Goal: Find specific page/section: Find specific page/section

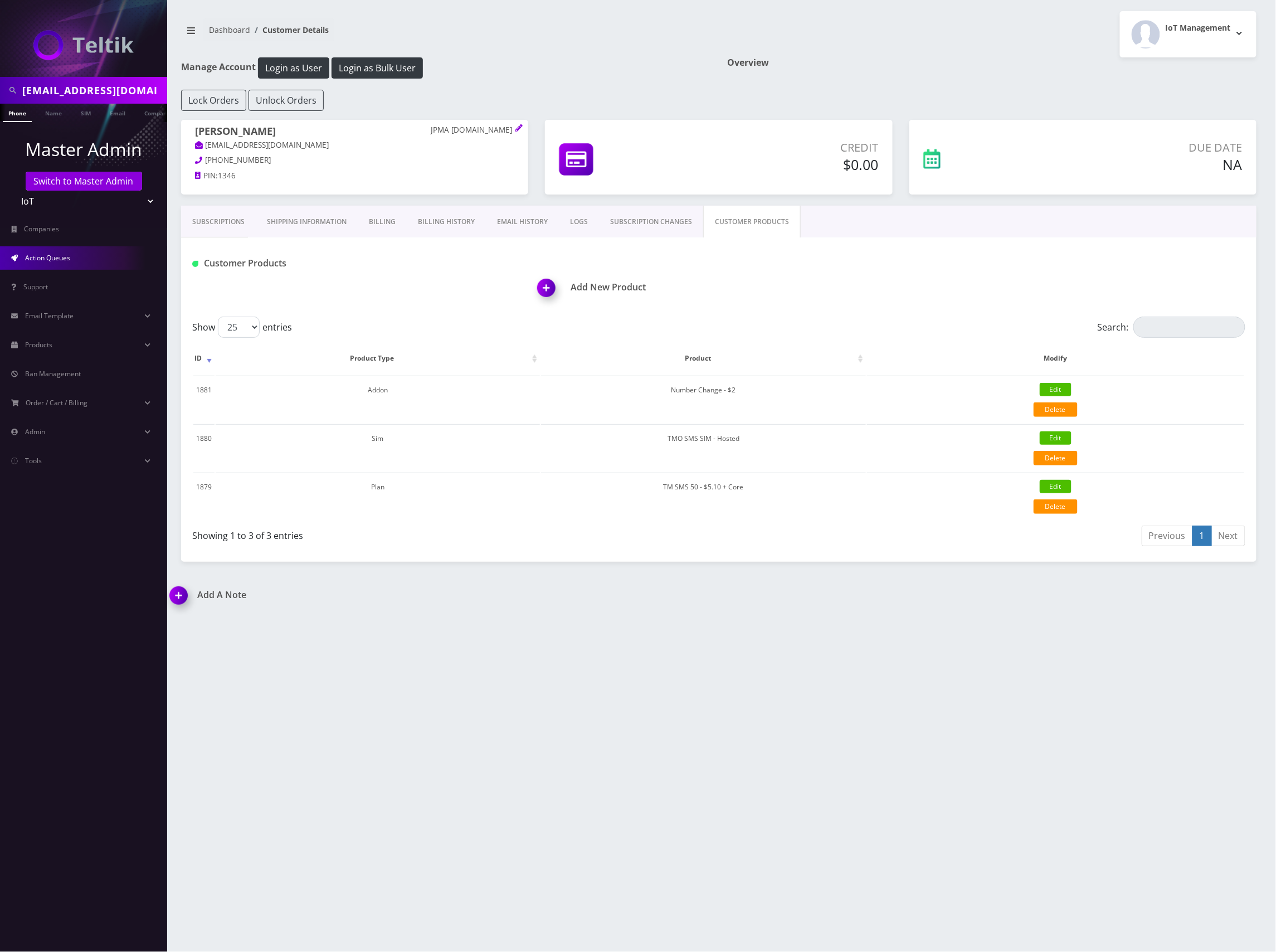
click at [79, 258] on link "Action Queues" at bounding box center [83, 258] width 167 height 23
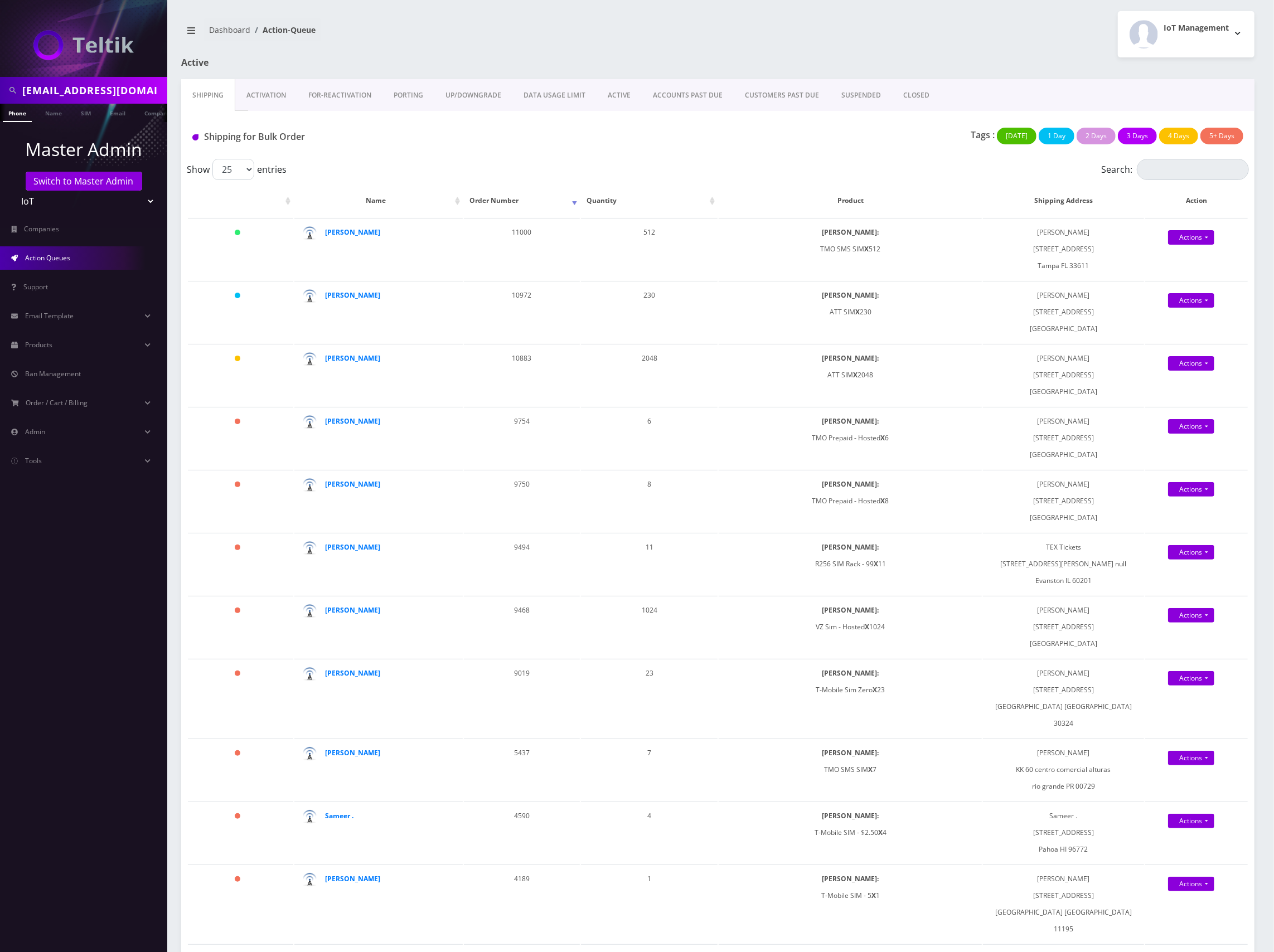
click at [638, 43] on nav "Dashboard Action-Queue" at bounding box center [446, 34] width 529 height 32
click at [863, 141] on div "Tags : Today 1 Day 2 Days 3 Days 4 Days 5+ Days" at bounding box center [896, 139] width 712 height 23
click at [728, 148] on div "Tags : Today 1 Day 2 Days 3 Days 4 Days 5+ Days" at bounding box center [896, 139] width 712 height 23
